Goal: Find specific page/section: Find specific page/section

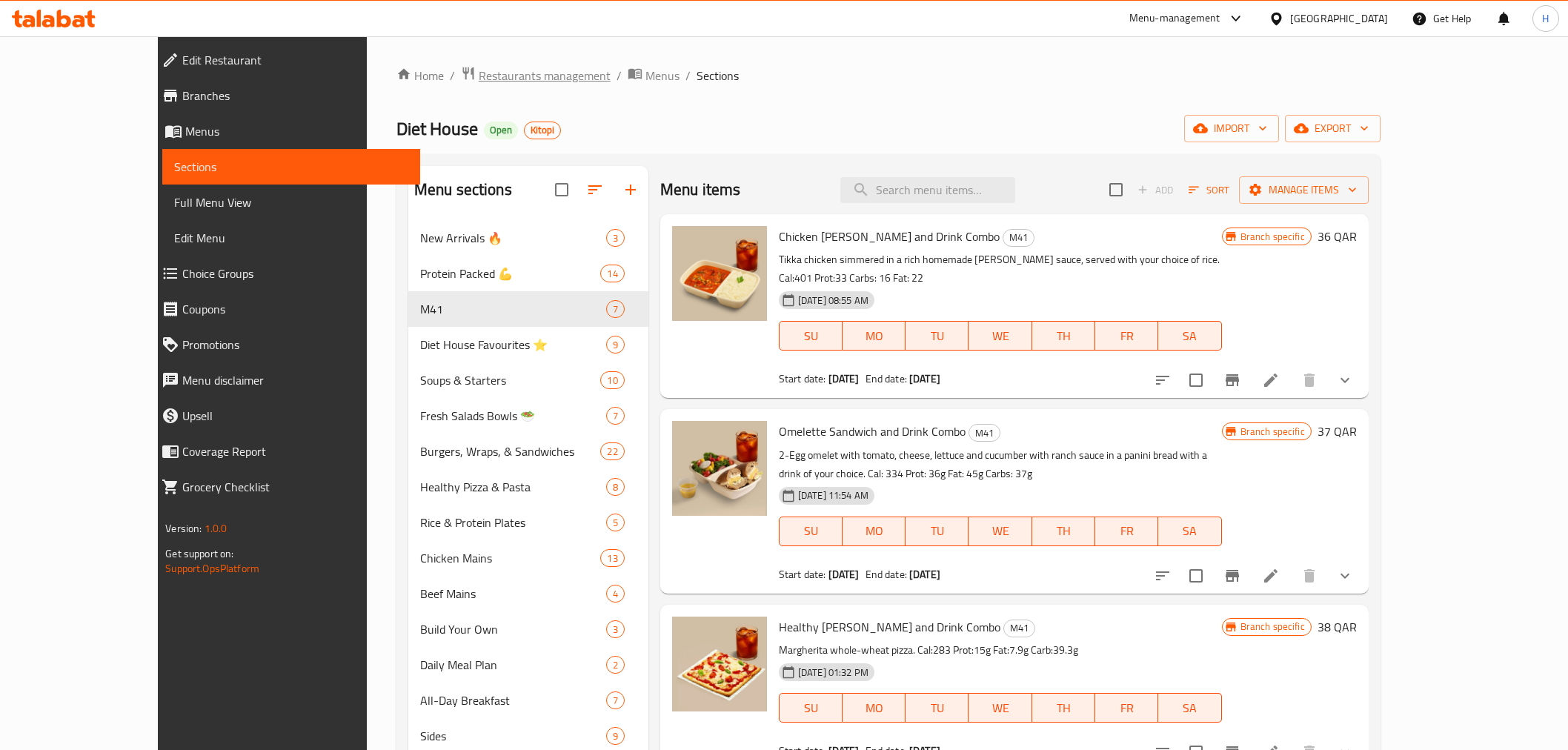
click at [478, 77] on span "Restaurants management" at bounding box center [544, 76] width 132 height 18
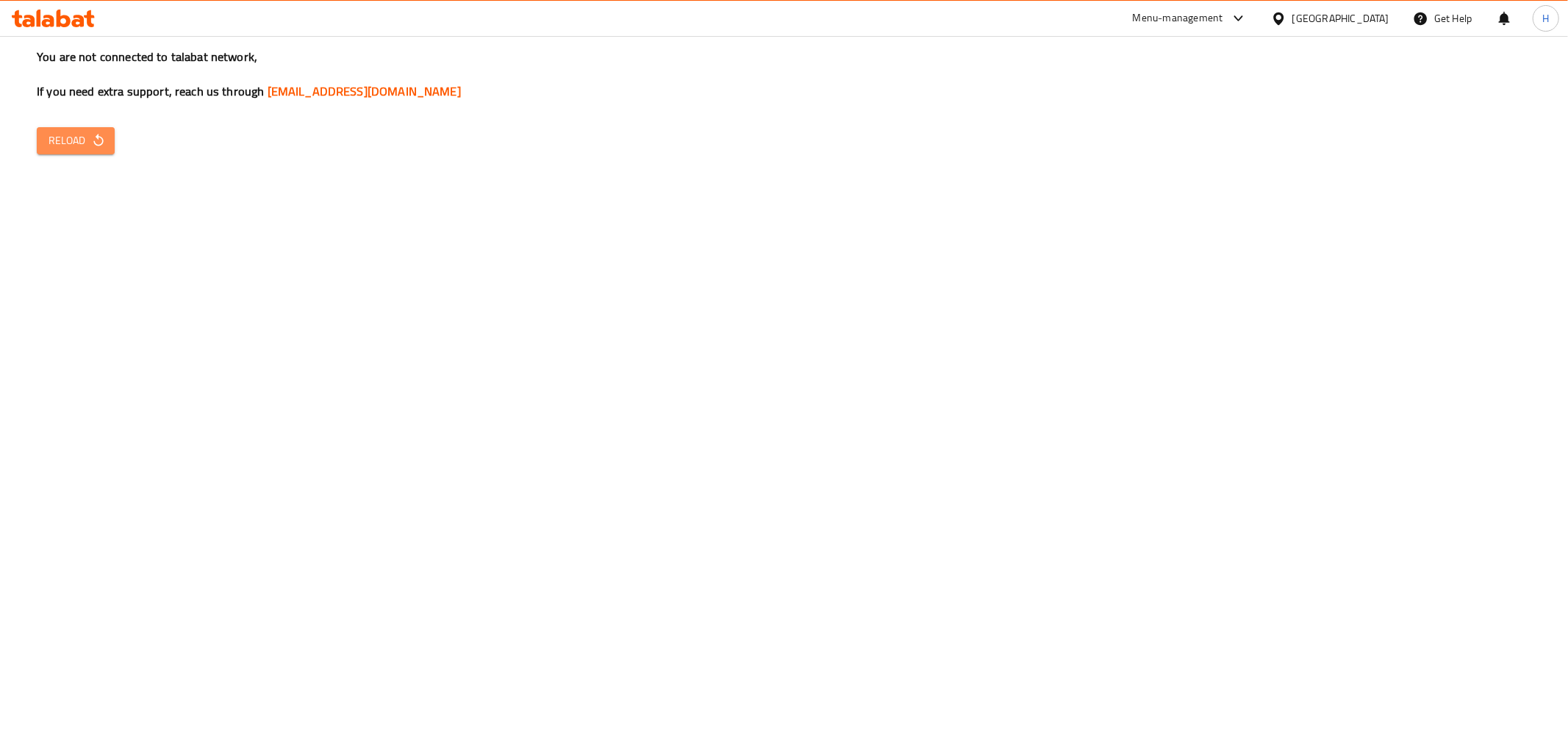
click at [96, 137] on icon "button" at bounding box center [98, 139] width 10 height 13
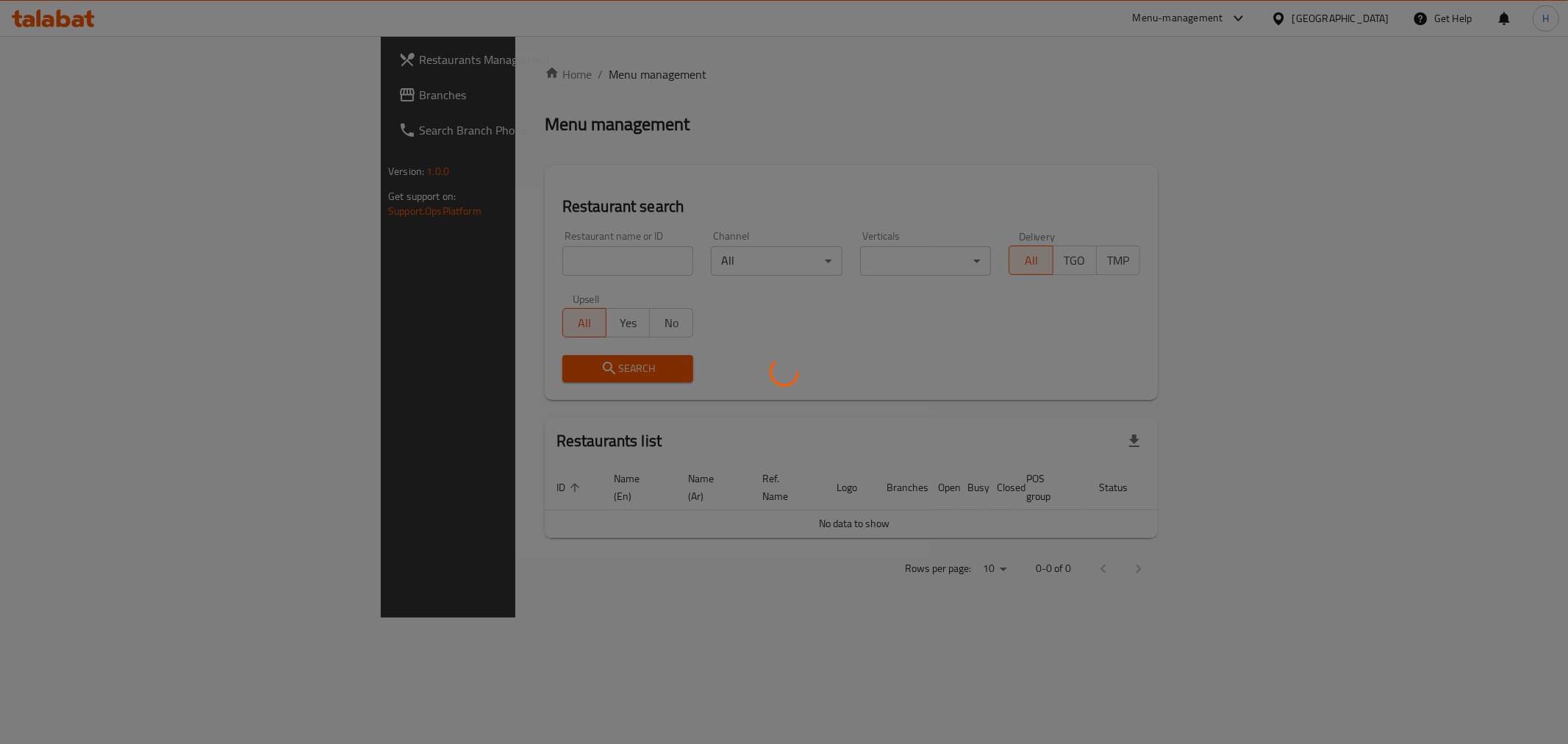
click at [427, 265] on div at bounding box center [784, 372] width 1568 height 744
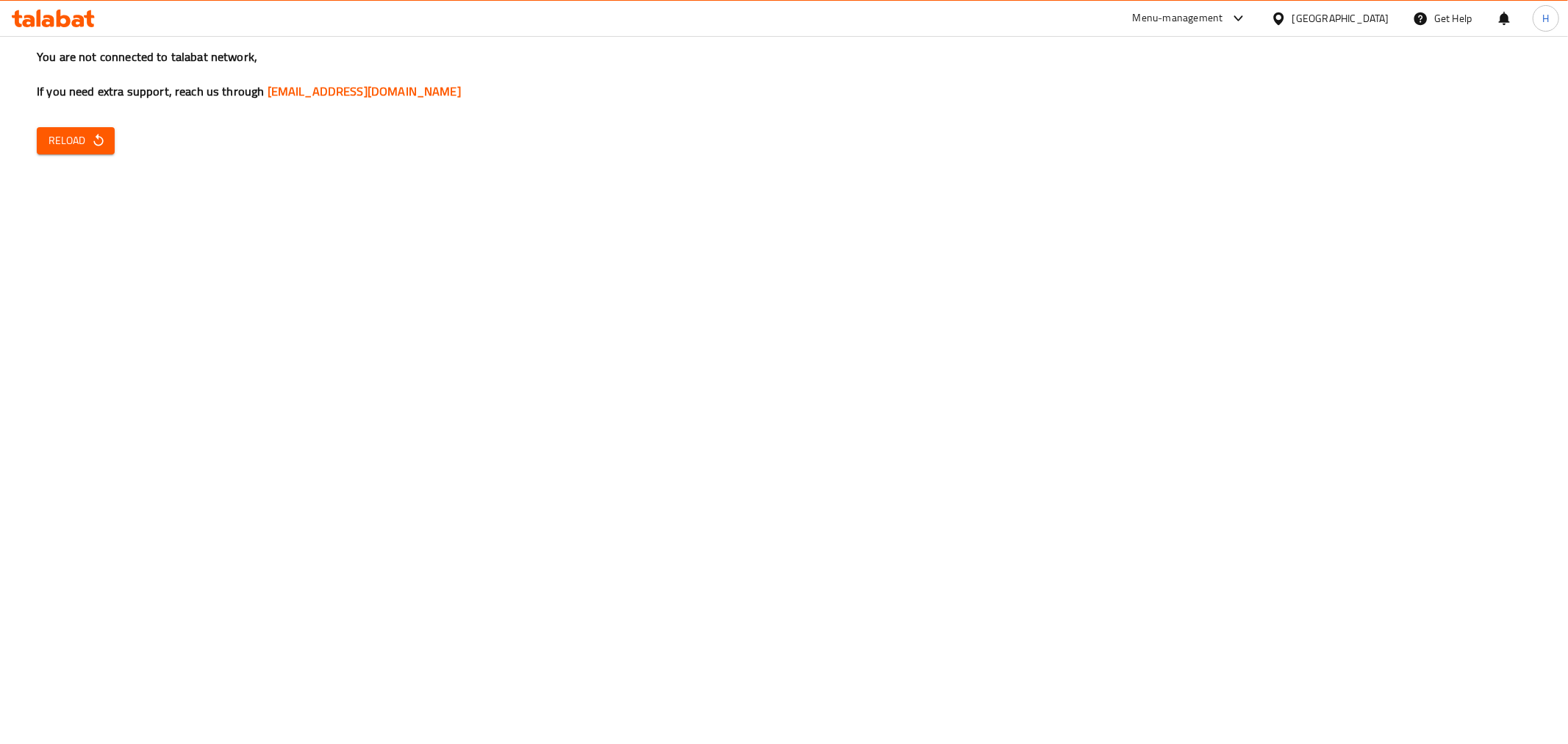
click at [35, 128] on div "You are not connected to talabat network, If you need extra support, reach us t…" at bounding box center [784, 372] width 1568 height 744
click at [49, 139] on span "Reload" at bounding box center [76, 140] width 55 height 19
click at [1259, 8] on div "Menu-management" at bounding box center [1190, 19] width 138 height 35
click at [1247, 14] on div at bounding box center [1235, 19] width 24 height 18
click at [1155, 230] on div "Restaurant-Management" at bounding box center [1169, 231] width 115 height 17
